Goal: Task Accomplishment & Management: Complete application form

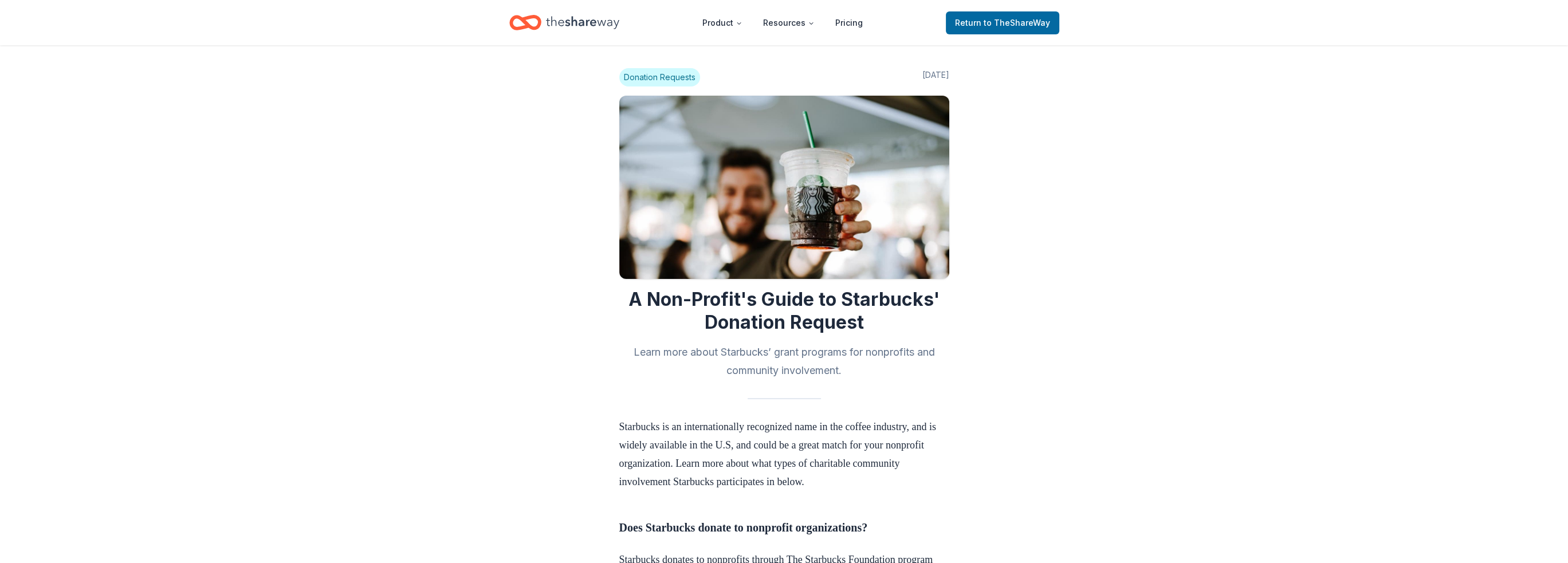
click at [650, 77] on span "Donation Requests" at bounding box center [660, 77] width 81 height 18
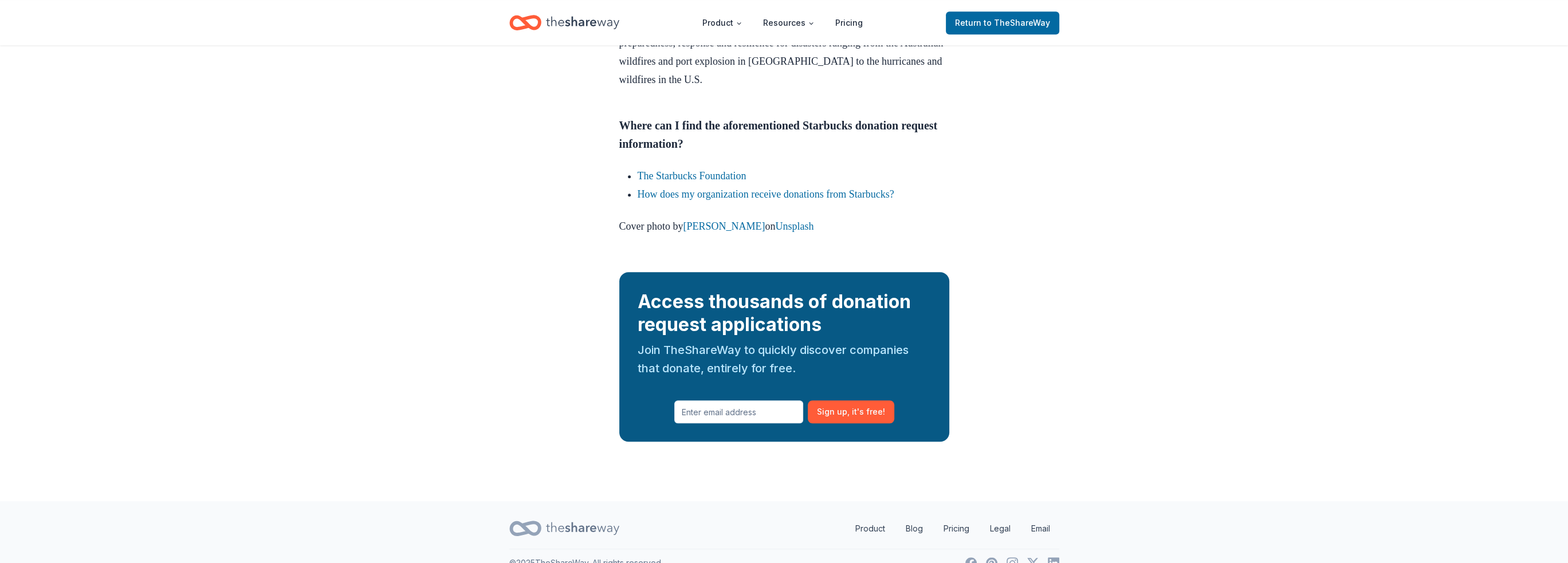
scroll to position [1792, 0]
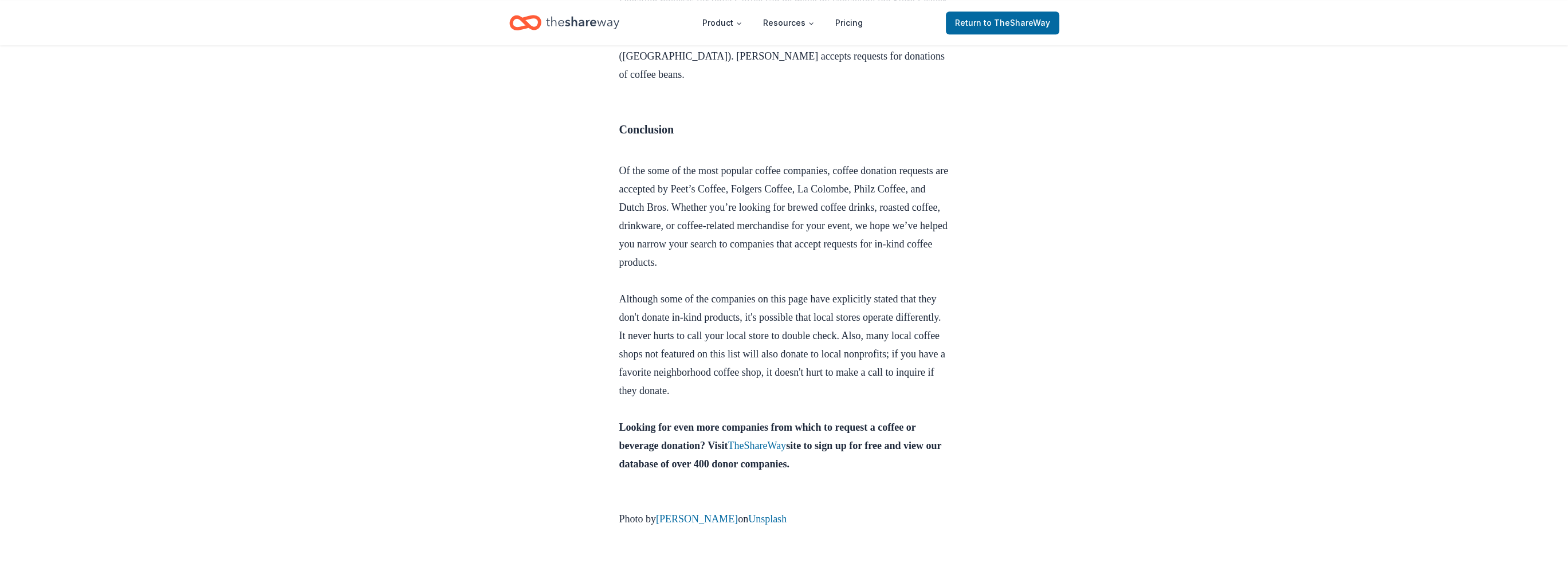
scroll to position [2533, 0]
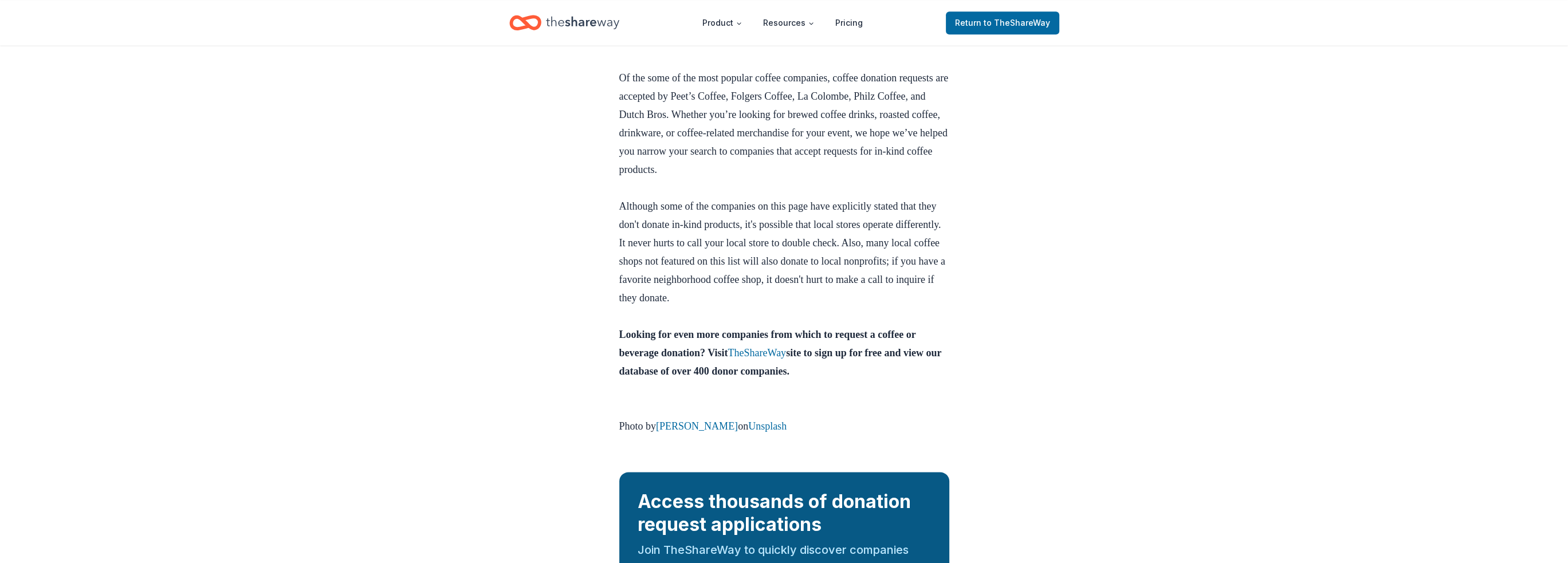
click at [580, 26] on icon "Home" at bounding box center [583, 22] width 74 height 12
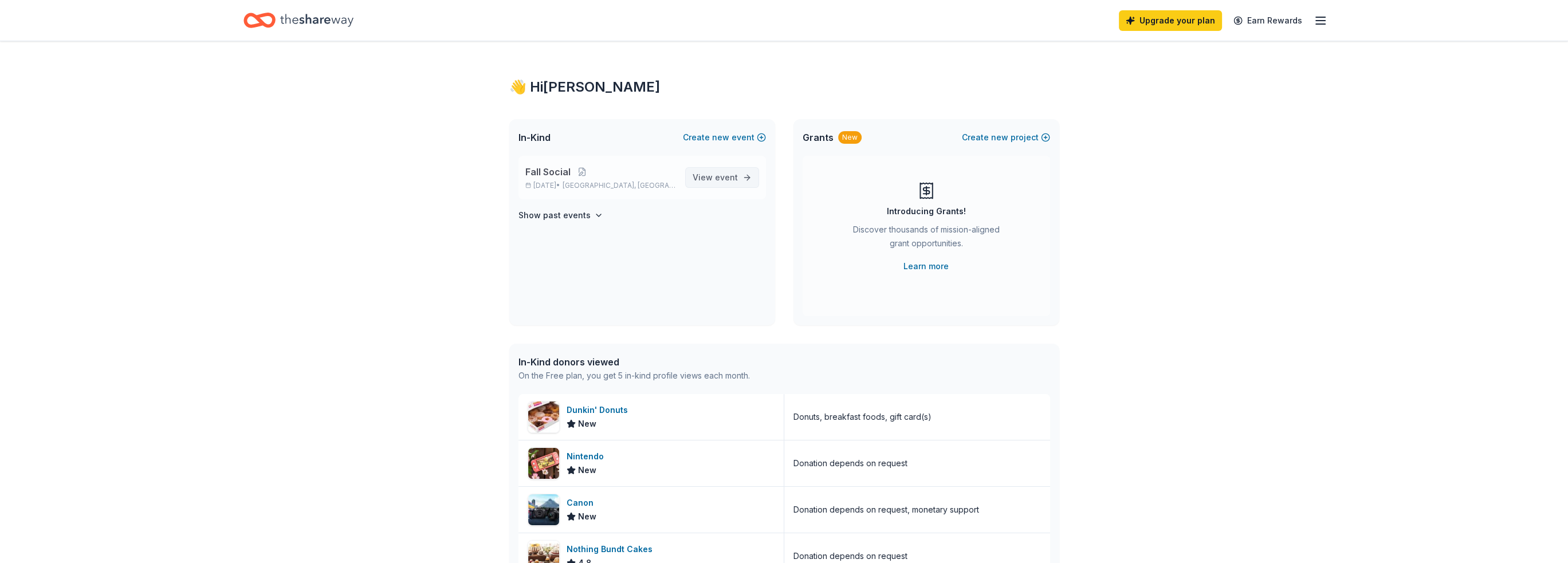
click at [729, 178] on span "event" at bounding box center [726, 177] width 23 height 10
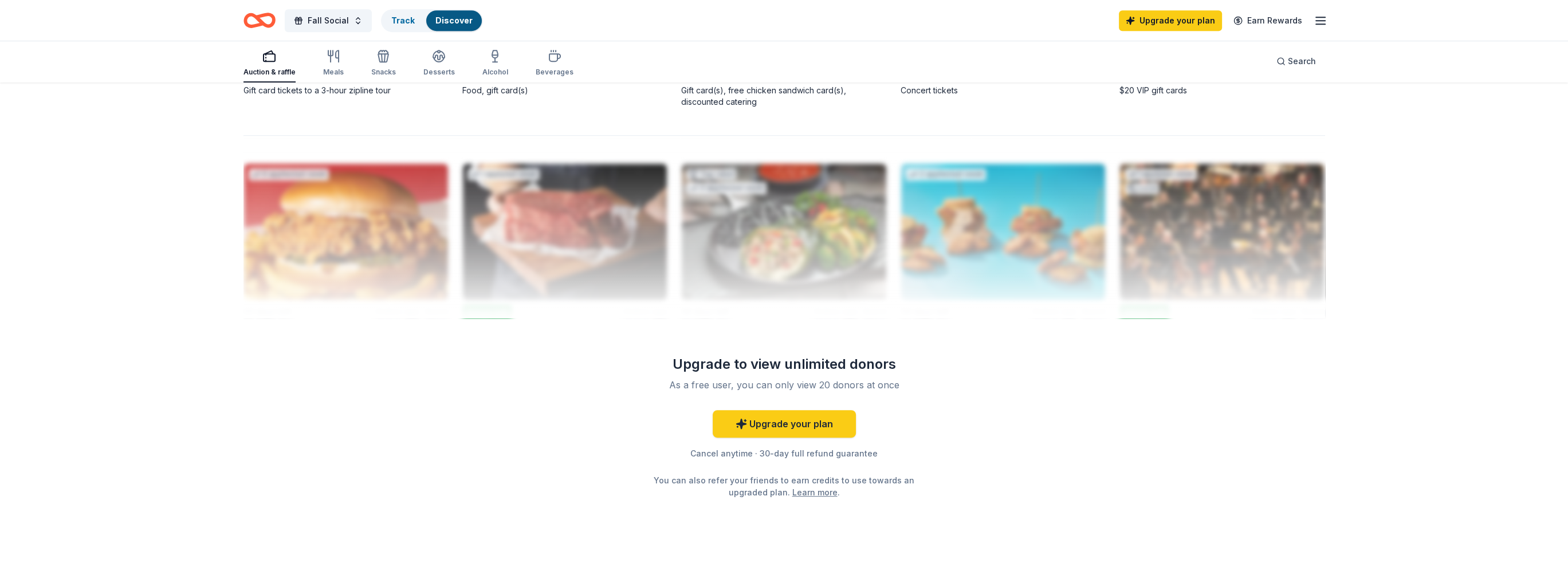
scroll to position [1088, 0]
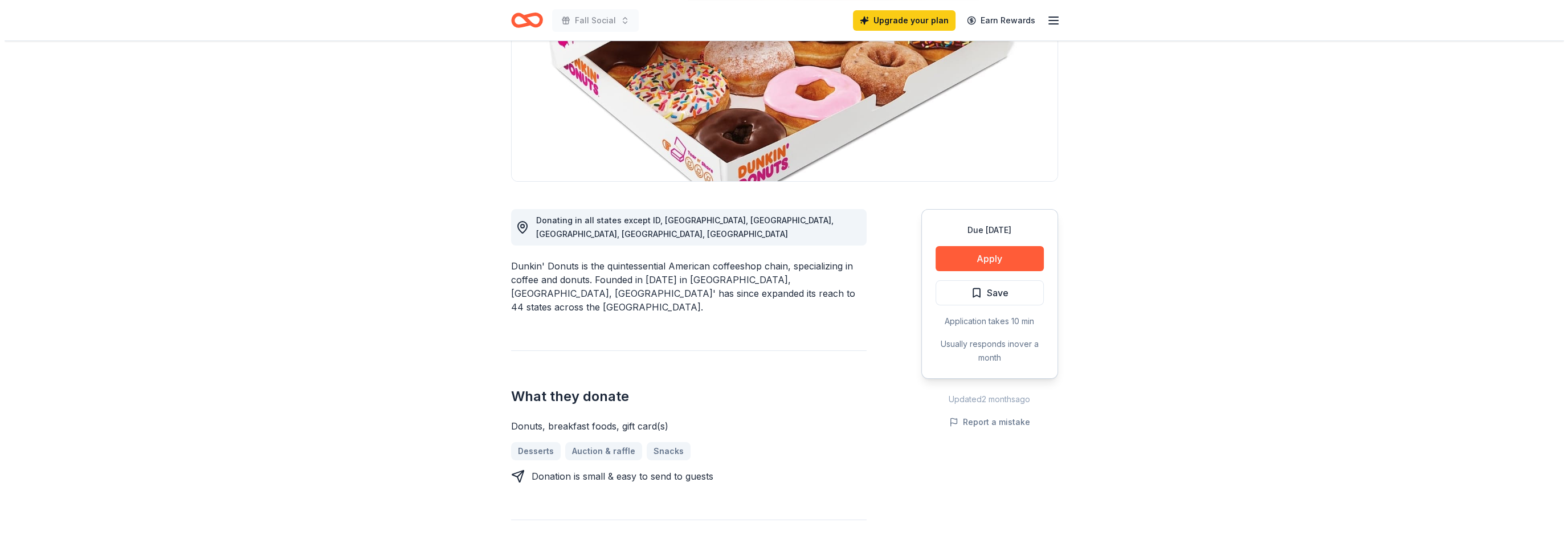
scroll to position [171, 0]
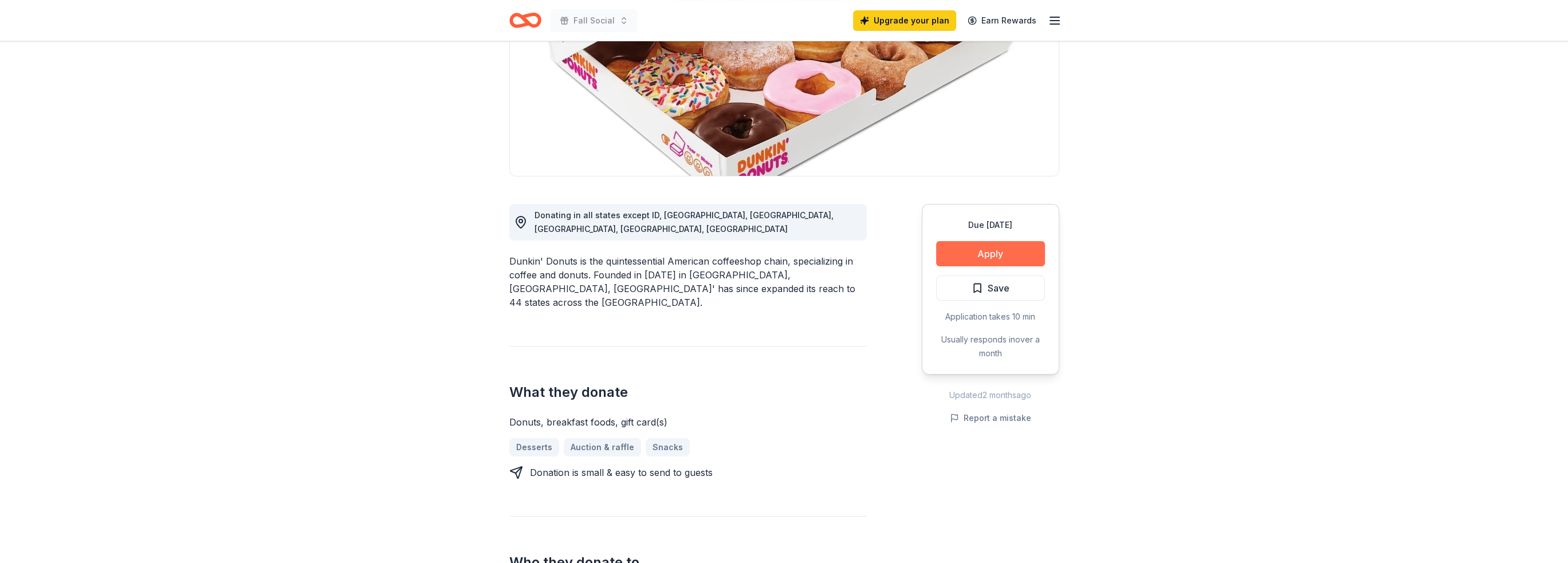
click at [981, 253] on button "Apply" at bounding box center [991, 253] width 109 height 25
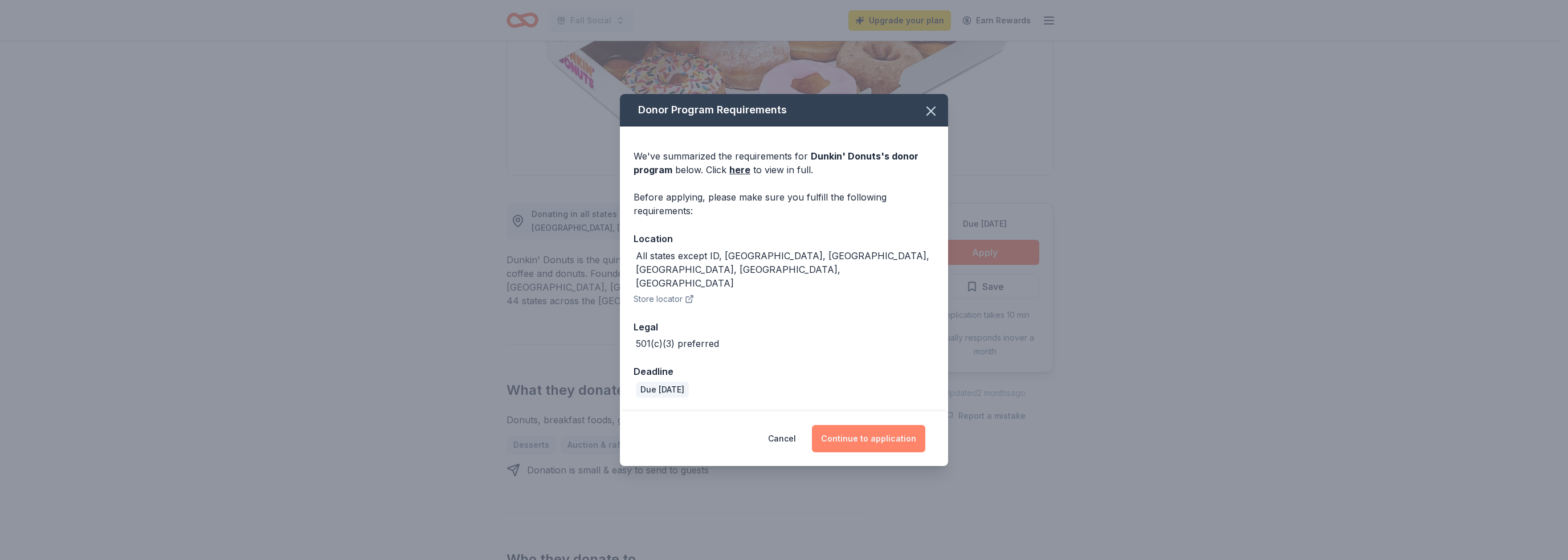
click at [895, 425] on button "Continue to application" at bounding box center [868, 438] width 113 height 28
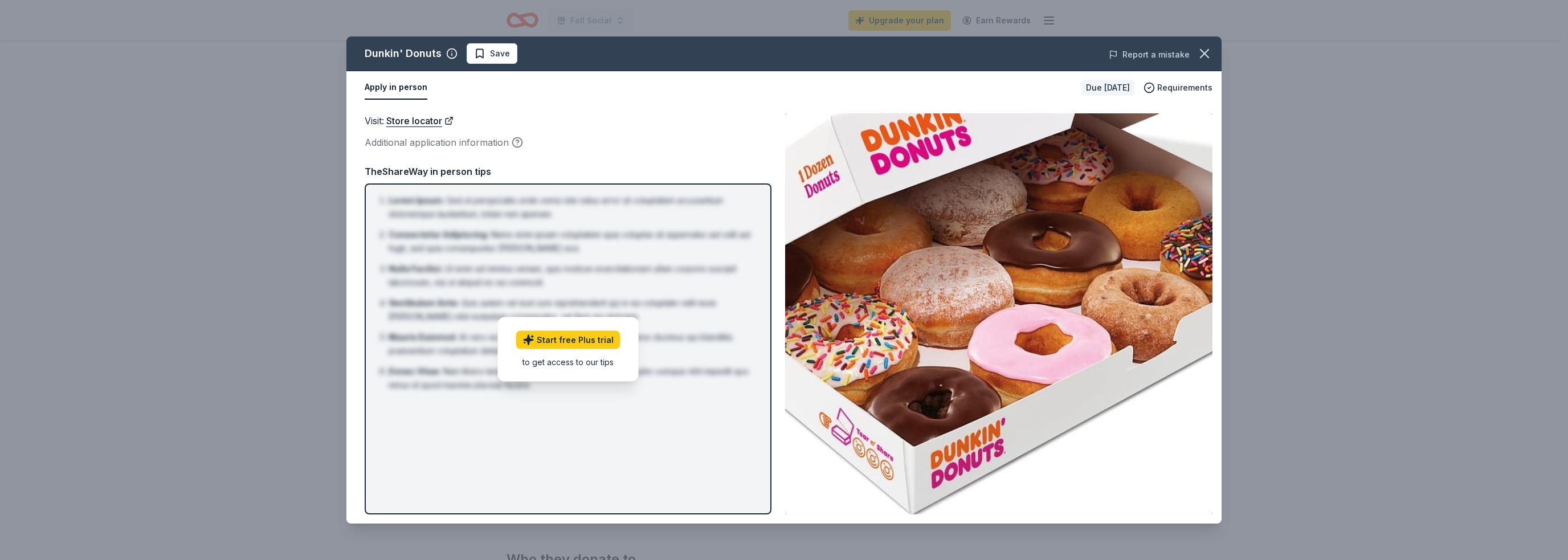
drag, startPoint x: 1207, startPoint y: 52, endPoint x: 1147, endPoint y: 52, distance: 60.0
click at [1176, 61] on div "Dunkin' Donuts Save Report a mistake Apply in person Due [DATE] Requirements Vi…" at bounding box center [783, 280] width 875 height 487
